Goal: Navigation & Orientation: Find specific page/section

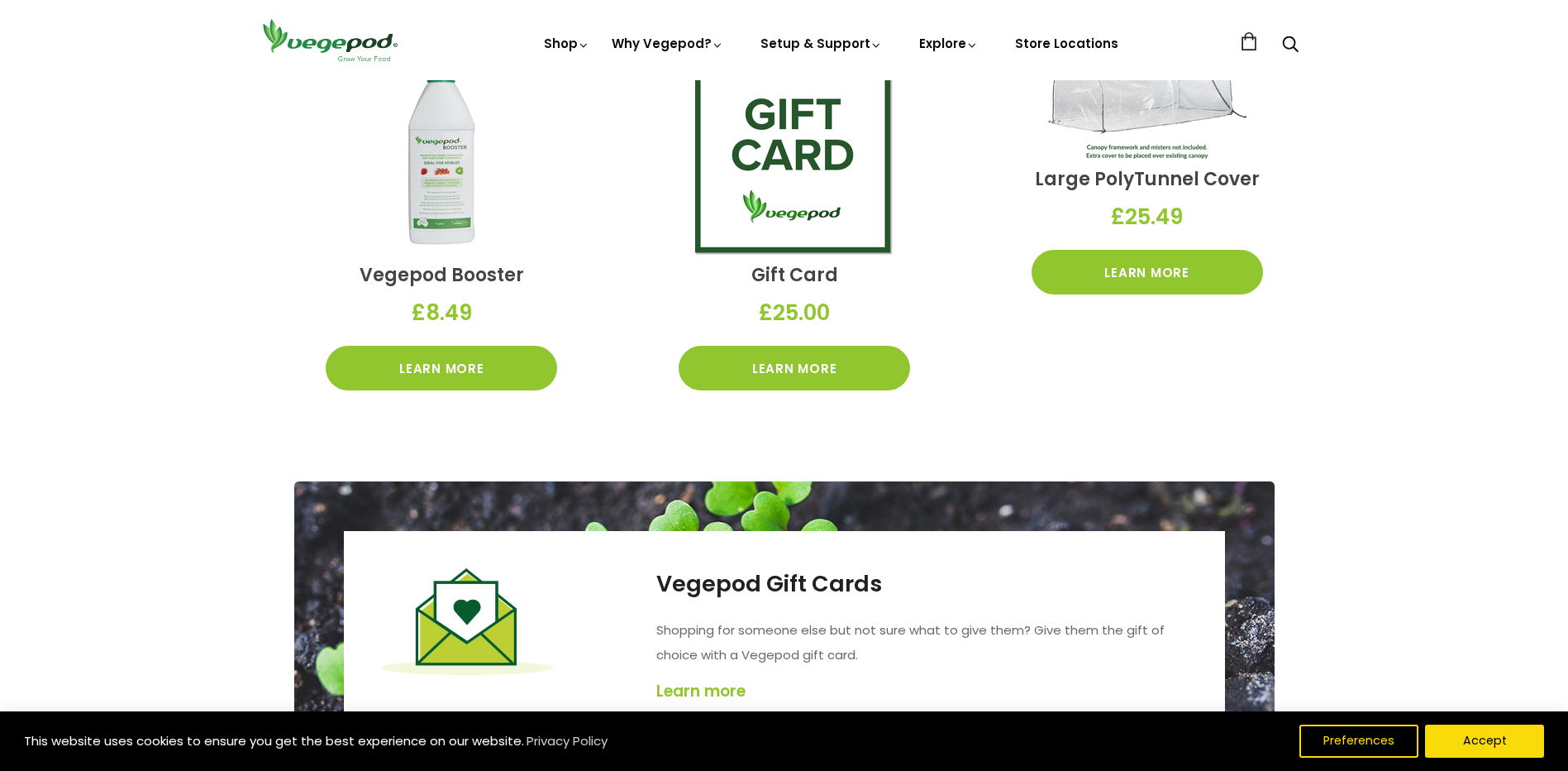
scroll to position [2936, 0]
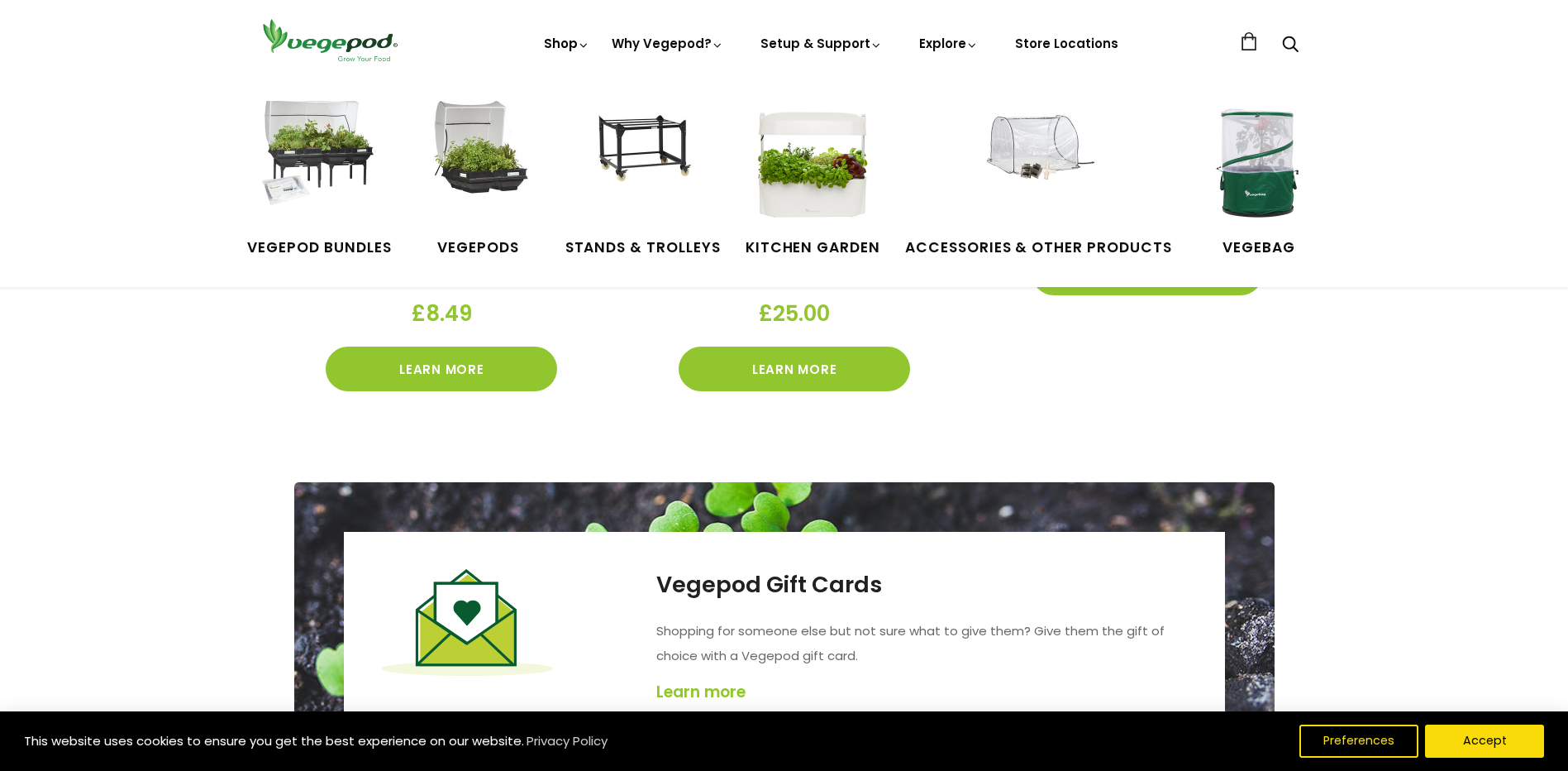
click at [590, 47] on icon at bounding box center [584, 46] width 12 height 12
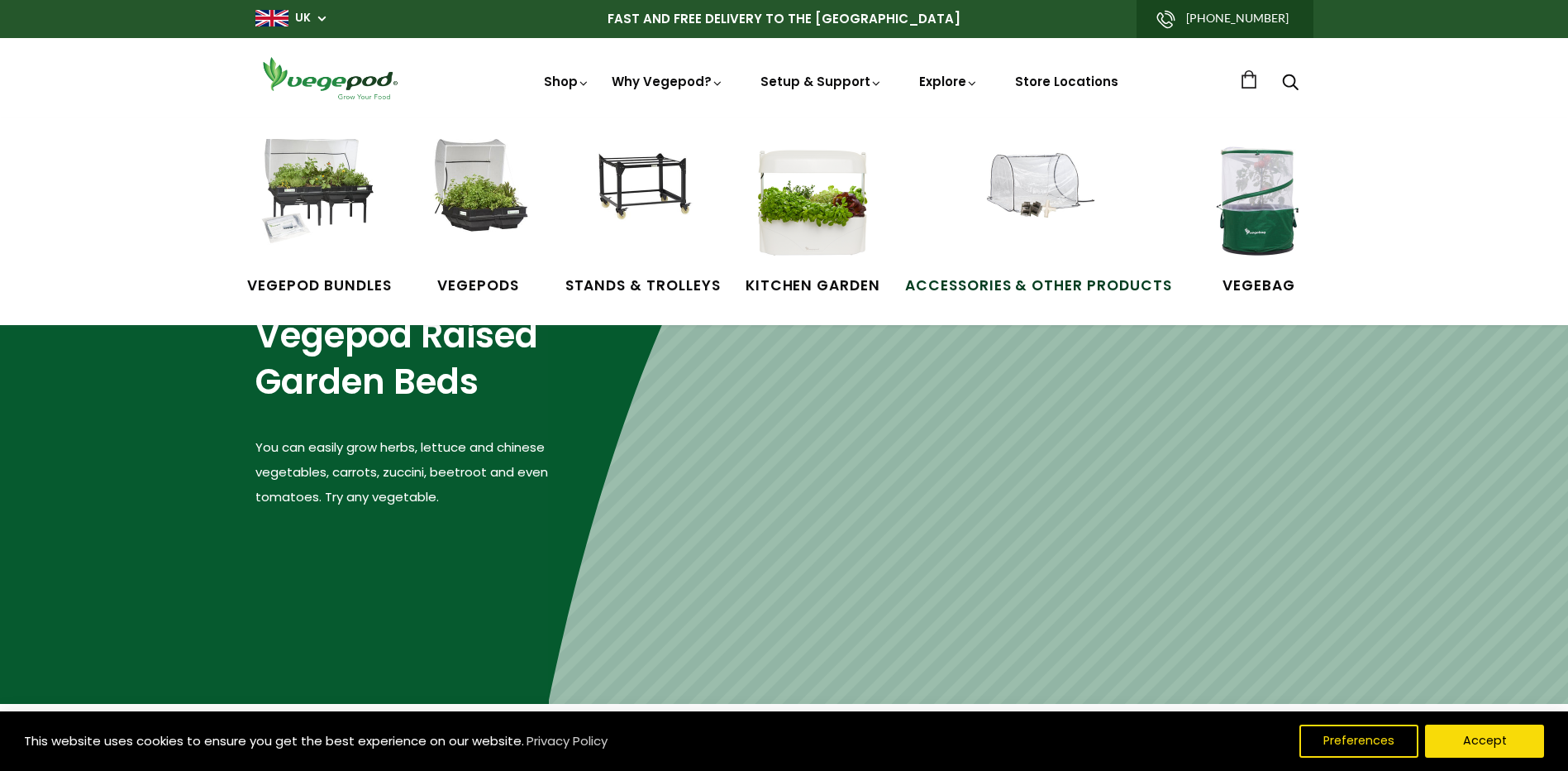
click at [1045, 194] on img at bounding box center [1038, 201] width 124 height 124
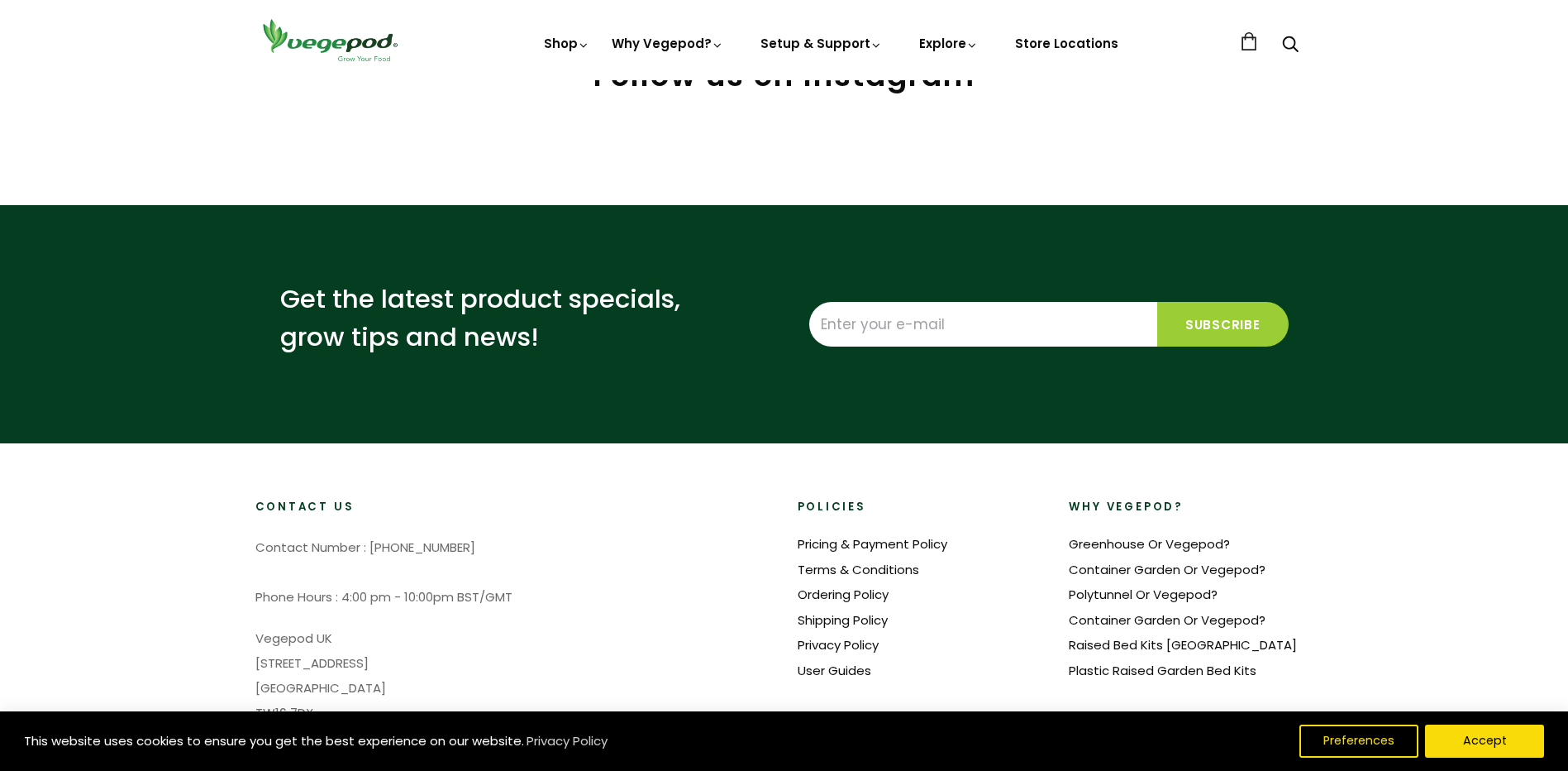
scroll to position [2813, 0]
